Goal: Task Accomplishment & Management: Manage account settings

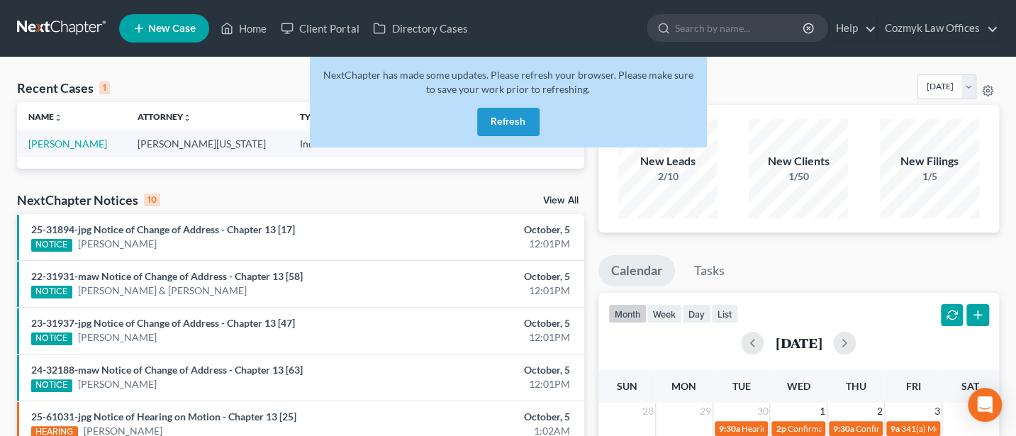
click at [497, 123] on button "Refresh" at bounding box center [508, 122] width 62 height 28
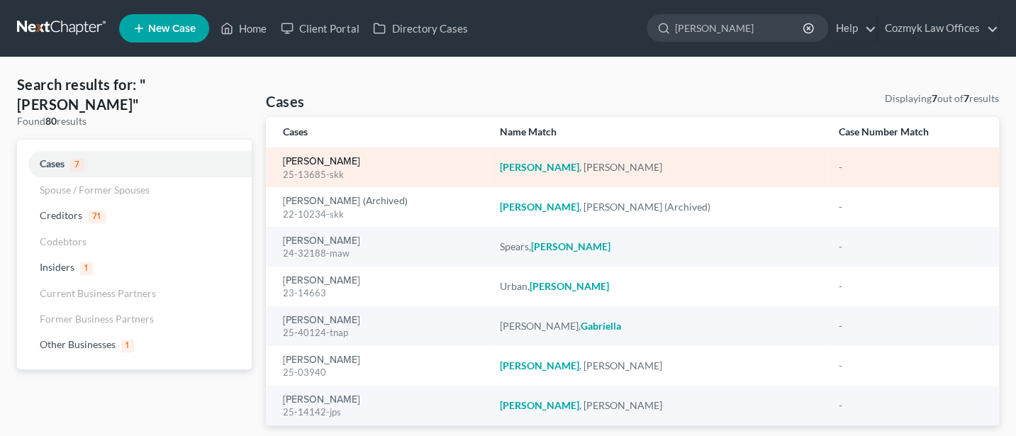
click at [325, 166] on link "[PERSON_NAME]" at bounding box center [321, 162] width 77 height 10
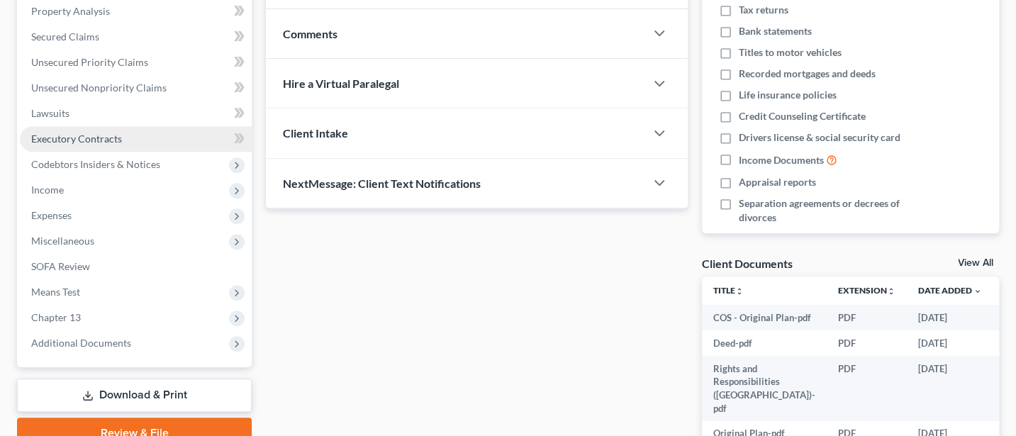
scroll to position [378, 0]
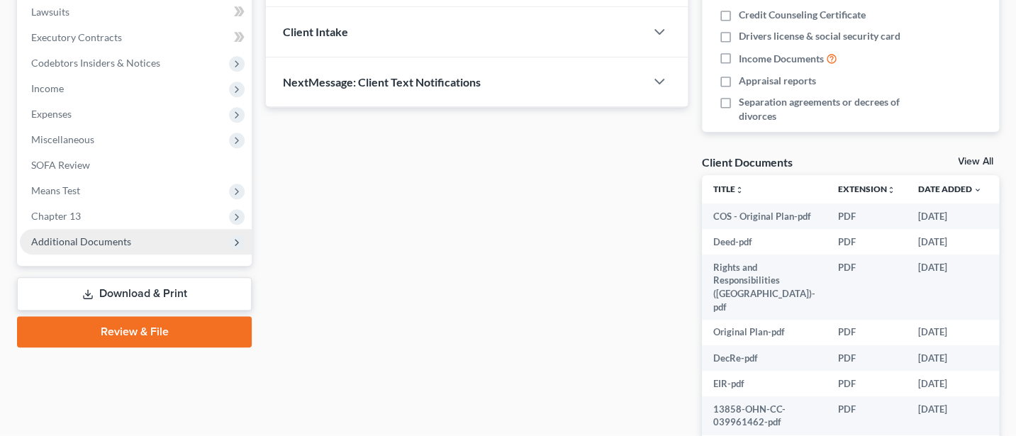
click at [86, 235] on span "Additional Documents" at bounding box center [81, 241] width 100 height 12
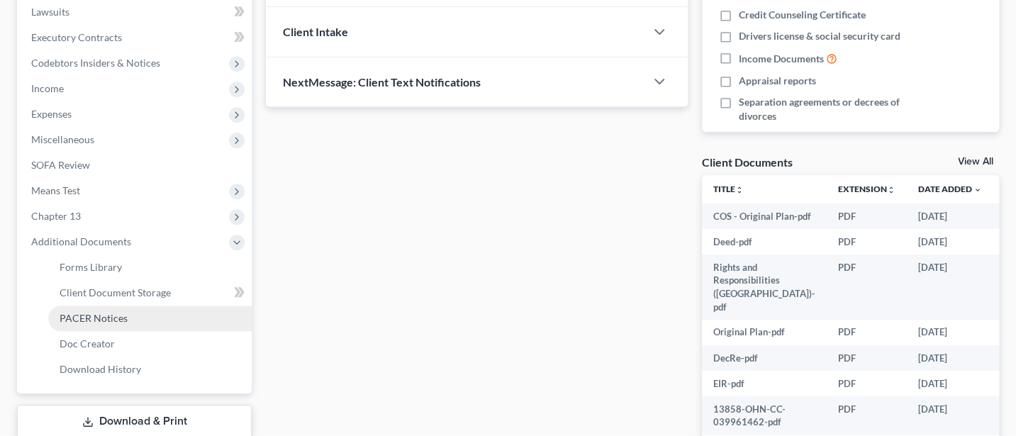
click at [91, 314] on span "PACER Notices" at bounding box center [94, 318] width 68 height 12
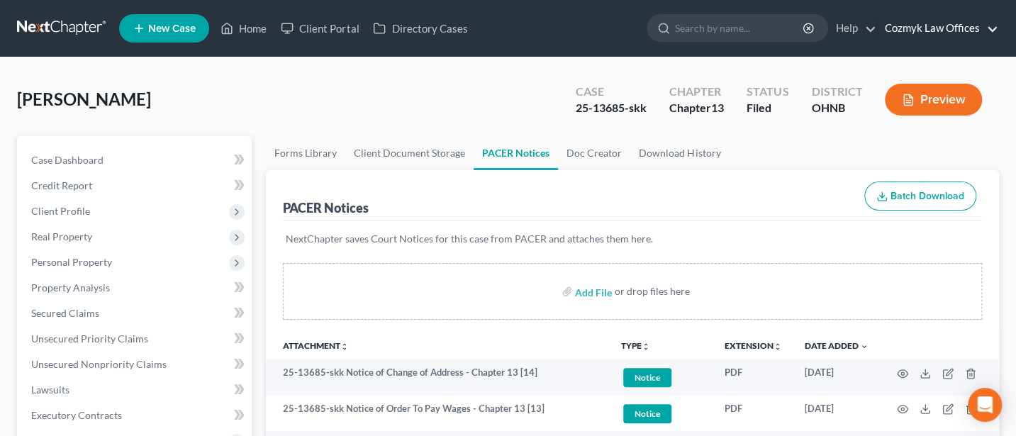
click at [940, 25] on link "Cozmyk Law Offices" at bounding box center [937, 29] width 120 height 26
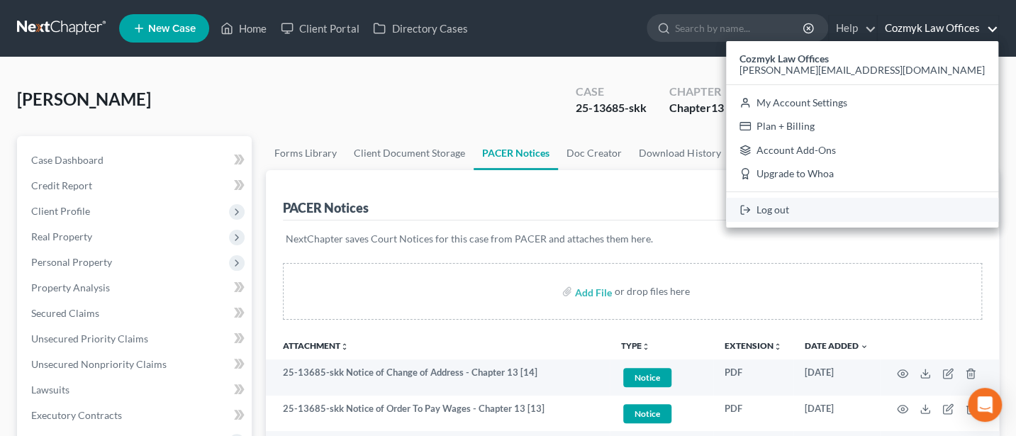
click at [910, 212] on link "Log out" at bounding box center [862, 210] width 272 height 24
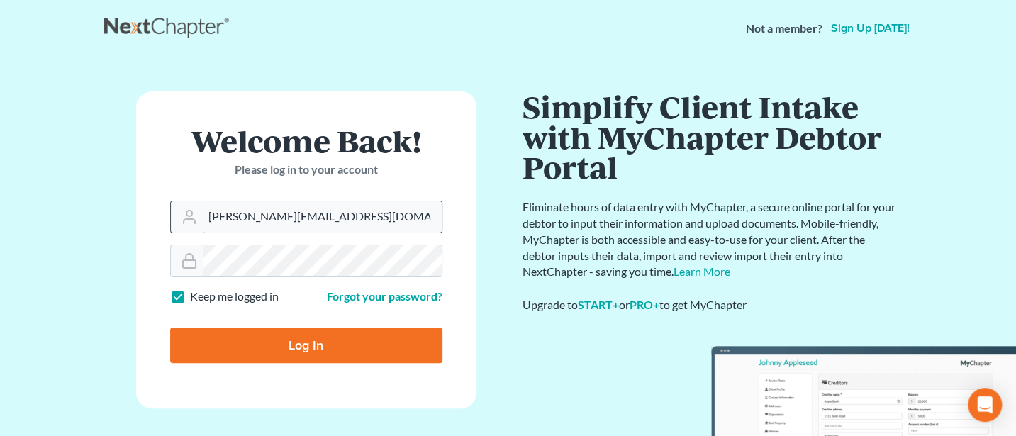
click at [336, 208] on input "[PERSON_NAME][EMAIL_ADDRESS][DOMAIN_NAME]" at bounding box center [322, 216] width 239 height 31
type input "[PERSON_NAME][EMAIL_ADDRESS][DOMAIN_NAME]"
click at [297, 340] on input "Log In" at bounding box center [306, 344] width 272 height 35
type input "Thinking..."
